Goal: Information Seeking & Learning: Learn about a topic

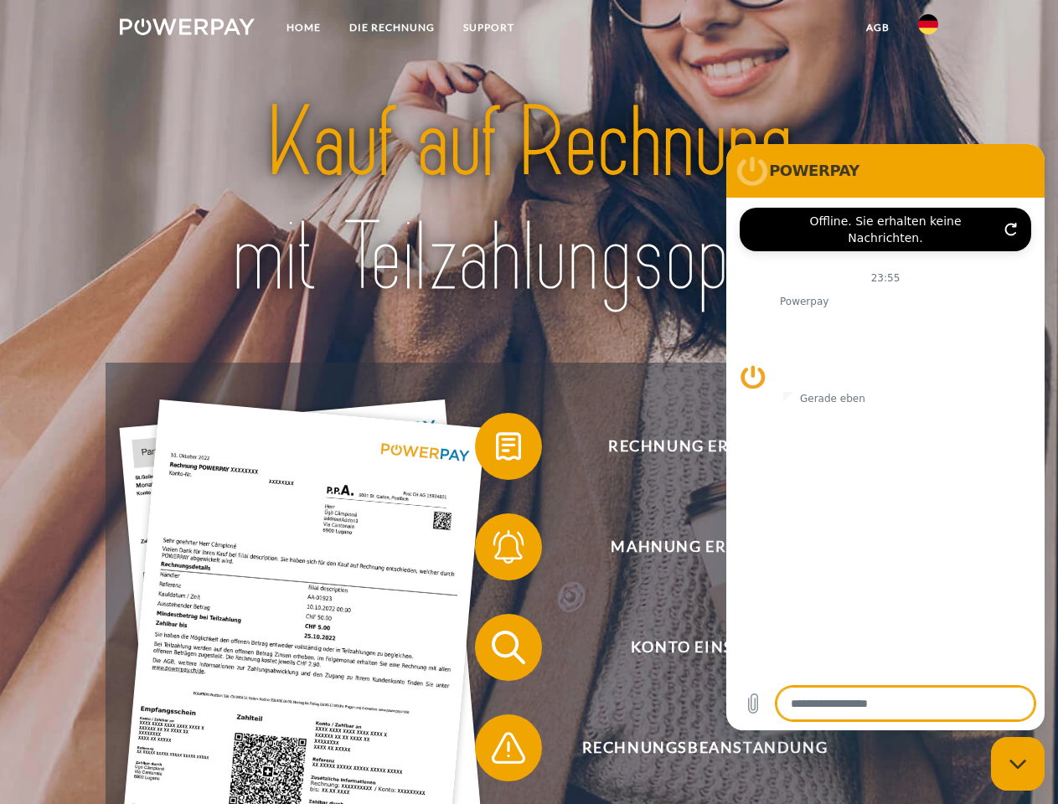
click at [187, 29] on img at bounding box center [187, 26] width 135 height 17
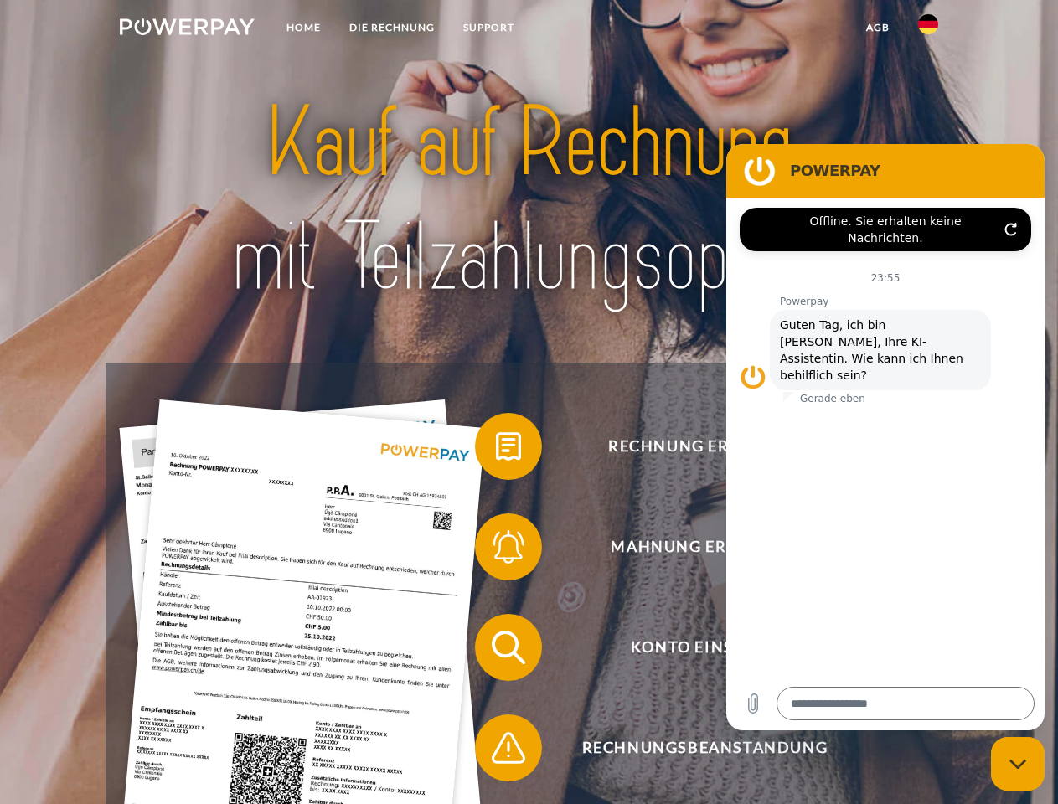
click at [928, 29] on img at bounding box center [928, 24] width 20 height 20
click at [877, 28] on link "agb" at bounding box center [878, 28] width 52 height 30
click at [496, 450] on span at bounding box center [484, 447] width 84 height 84
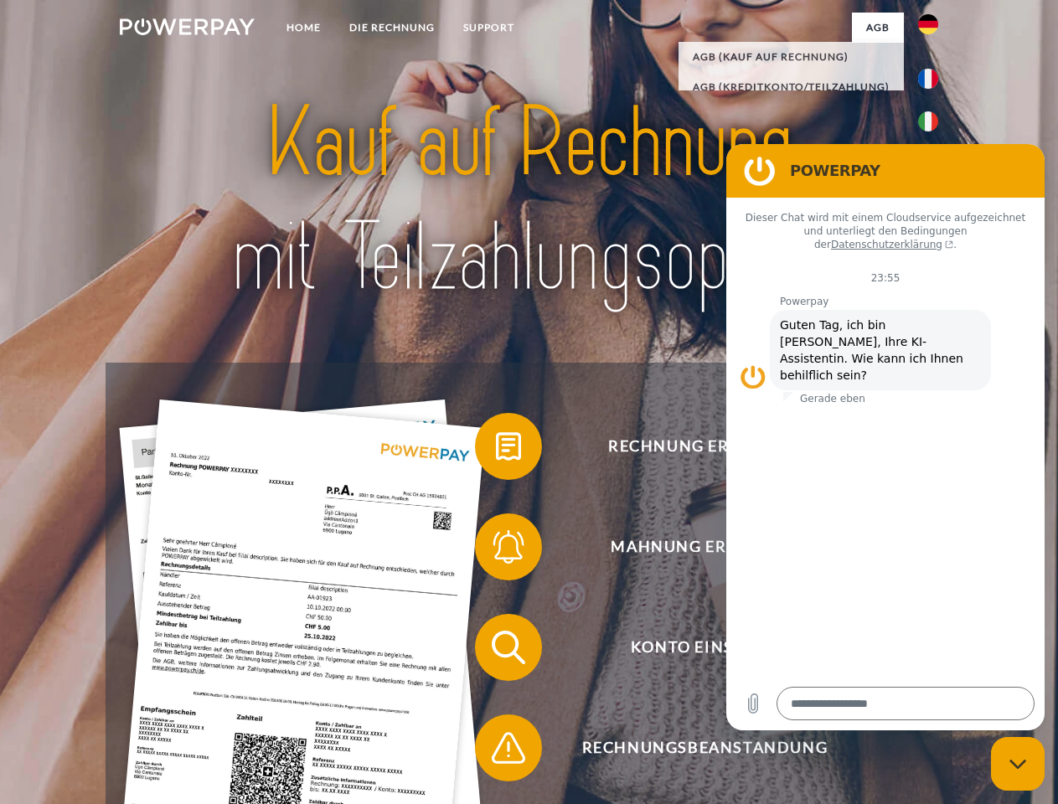
click at [496, 550] on span at bounding box center [484, 547] width 84 height 84
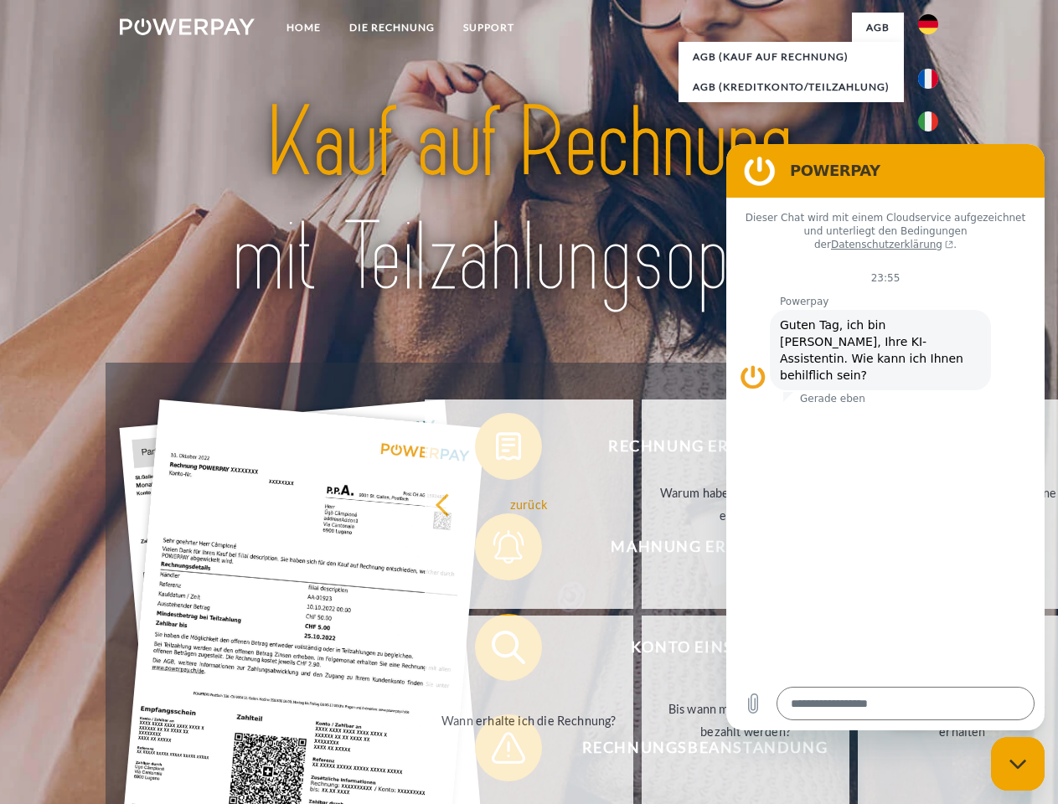
click at [642, 651] on link "Bis wann muss die Rechnung bezahlt werden?" at bounding box center [746, 720] width 209 height 209
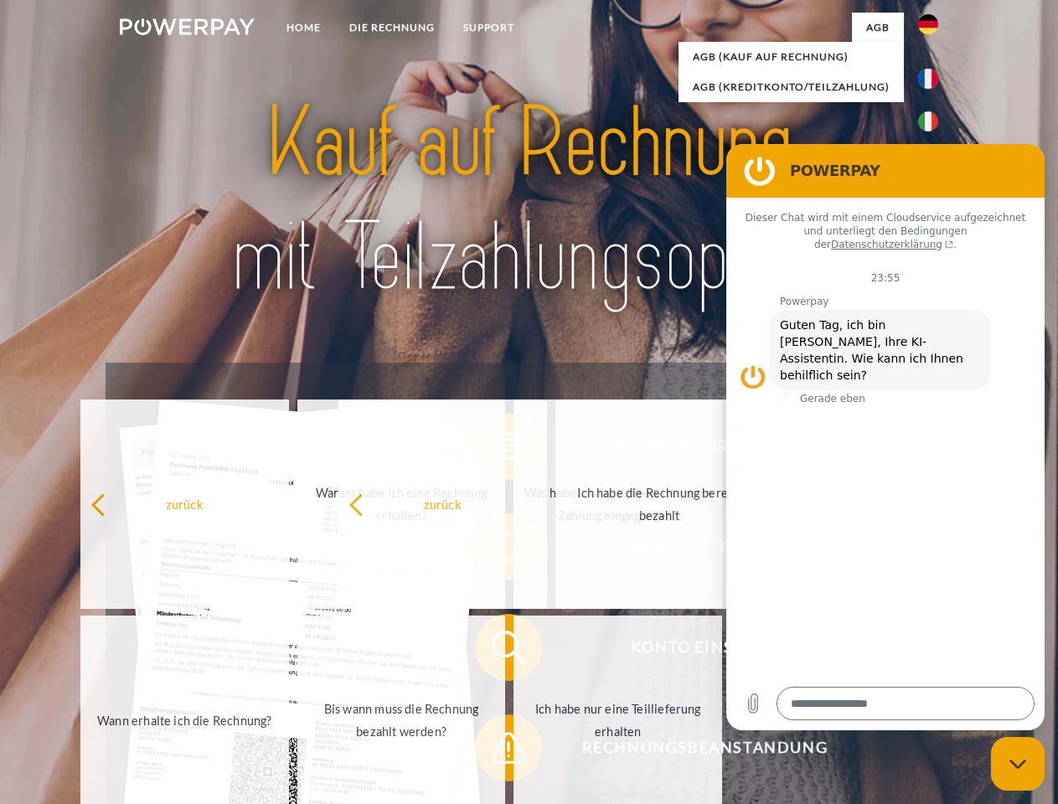
click at [496, 752] on span at bounding box center [484, 748] width 84 height 84
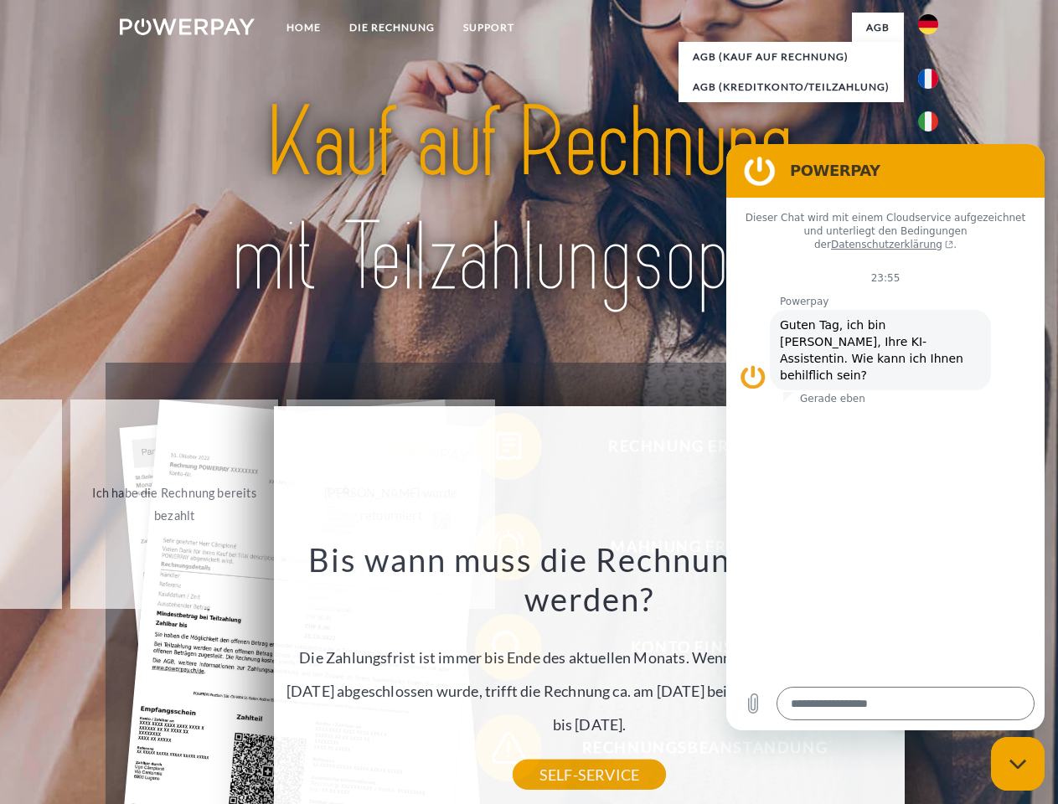
click at [1018, 764] on icon "Messaging-Fenster schließen" at bounding box center [1019, 764] width 18 height 11
type textarea "*"
